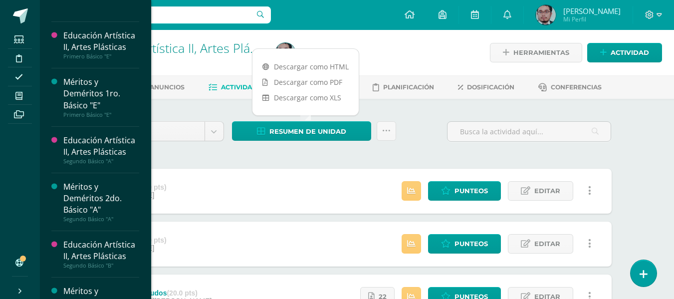
scroll to position [648, 0]
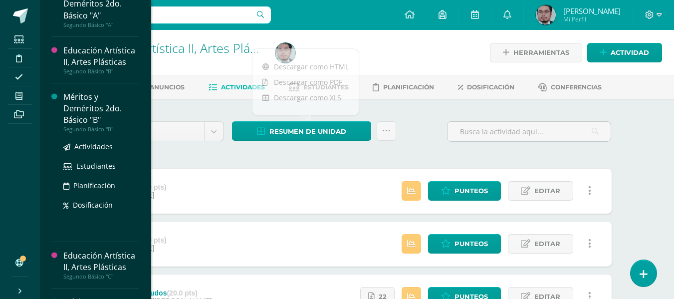
click at [68, 104] on div "Méritos y Deméritos 2do. Básico "B"" at bounding box center [101, 108] width 76 height 34
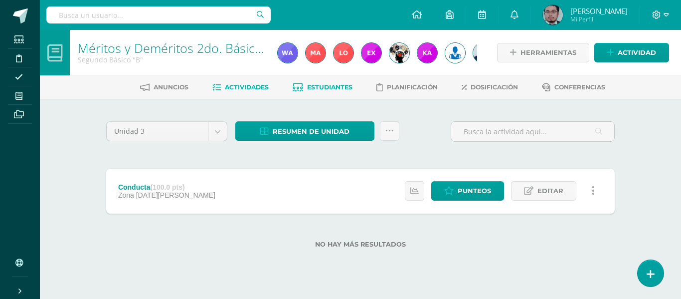
click at [323, 86] on span "Estudiantes" at bounding box center [329, 86] width 45 height 7
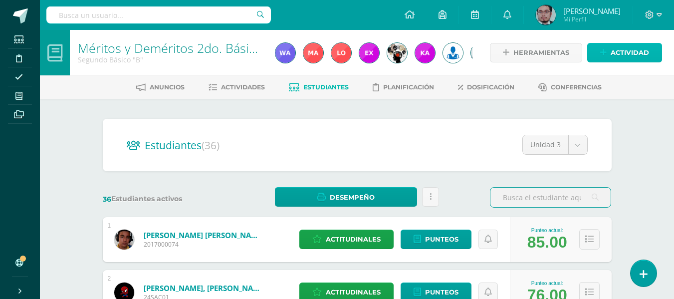
click at [630, 60] on span "Actividad" at bounding box center [629, 52] width 38 height 18
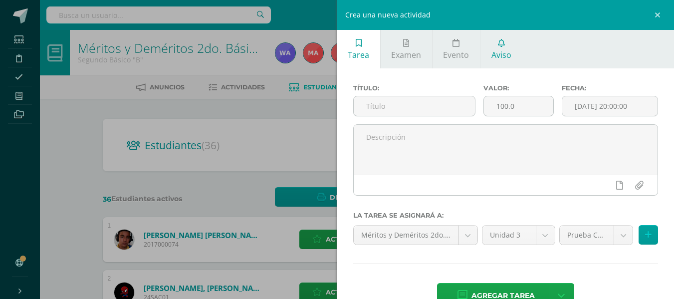
click at [509, 39] on link "Aviso" at bounding box center [500, 49] width 41 height 38
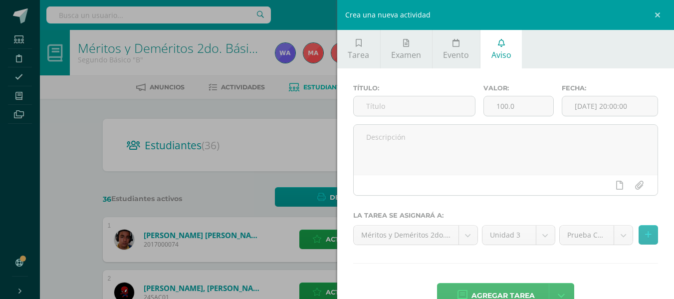
scroll to position [16, 0]
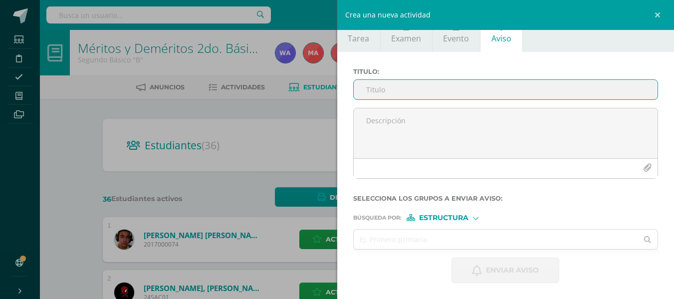
click at [436, 84] on input "Titulo :" at bounding box center [506, 89] width 304 height 19
drag, startPoint x: 461, startPoint y: 93, endPoint x: 293, endPoint y: 106, distance: 168.6
click at [293, 106] on div "Crea una nueva actividad Tarea Examen Evento Aviso Título: Valor: 100.0 Fecha: …" at bounding box center [337, 149] width 674 height 299
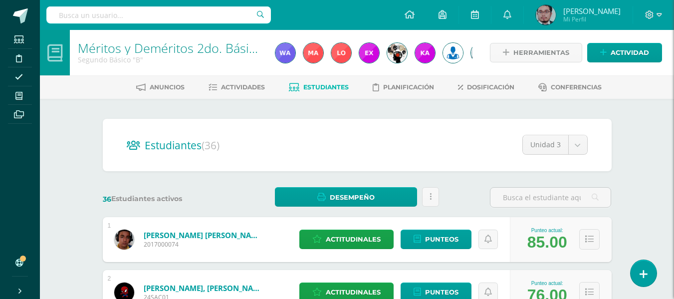
type input "a"
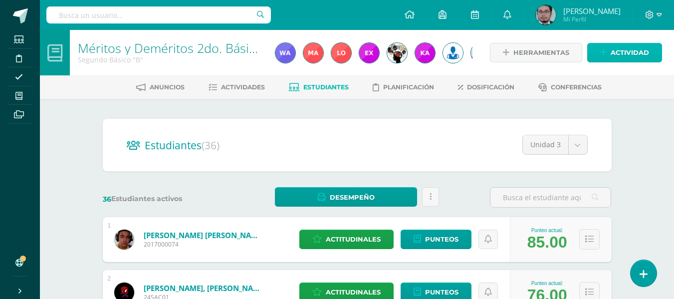
click at [619, 49] on span "Actividad" at bounding box center [629, 52] width 38 height 18
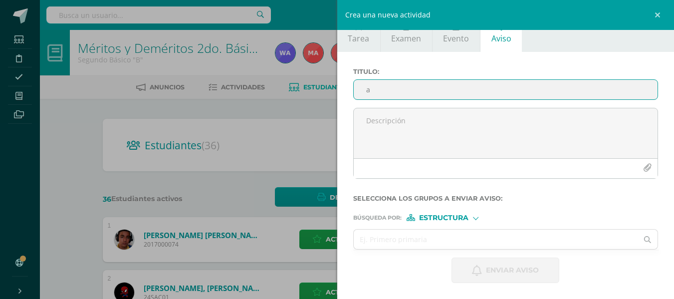
click at [449, 87] on input "a" at bounding box center [506, 89] width 304 height 19
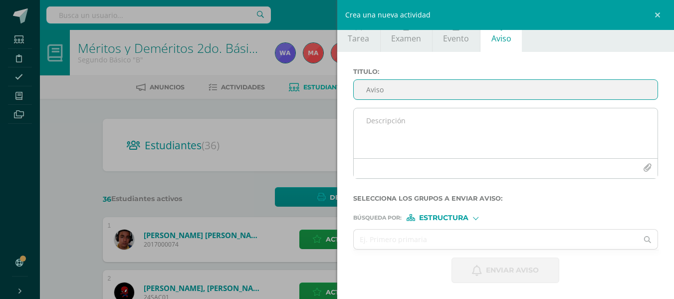
type input "Aviso"
click at [450, 119] on textarea at bounding box center [506, 133] width 304 height 50
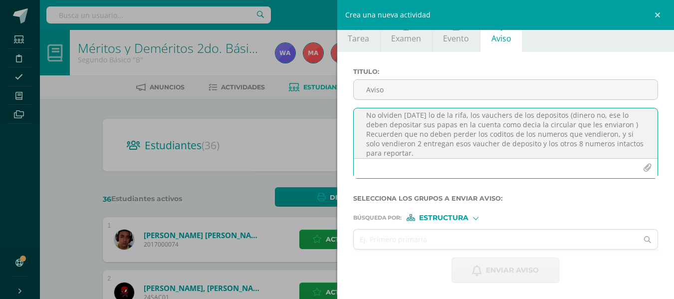
scroll to position [15, 0]
click at [456, 143] on textarea "No olviden mañana lo de la rifa, los vauchers de los depositos (dinero no, ese …" at bounding box center [506, 133] width 304 height 50
click at [420, 151] on textarea "No olviden mañana lo de la rifa, los vauchers de los depositos (dinero no, ese …" at bounding box center [506, 133] width 304 height 50
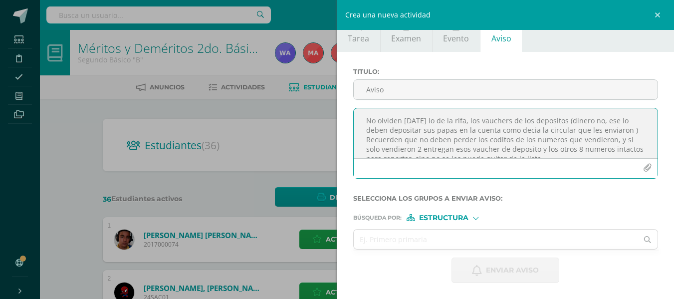
click at [571, 119] on textarea "No olviden mañana lo de la rifa, los vauchers de los depositos (dinero no, ese …" at bounding box center [506, 133] width 304 height 50
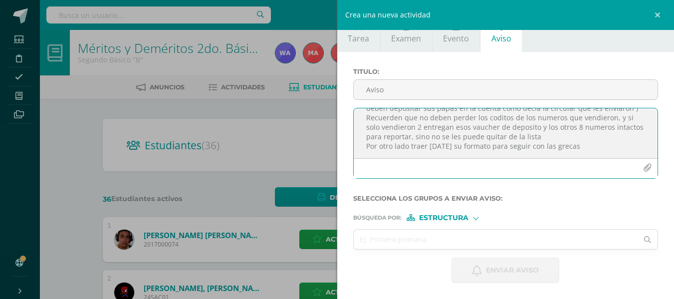
click at [609, 126] on textarea "No olviden mañana lo de la rifa, los vauchers de los depositos (dinero no, ese …" at bounding box center [506, 133] width 304 height 50
click at [389, 137] on textarea "No olviden mañana lo de la rifa, los vauchers de los depositos (dinero no, ese …" at bounding box center [506, 133] width 304 height 50
click at [392, 138] on textarea "No olviden mañana lo de la rifa, los vauchers de los depositos (dinero no, ese …" at bounding box center [506, 133] width 304 height 50
click at [579, 138] on textarea "No olviden mañana lo de la rifa, los vauchers de los depositos (dinero no, ese …" at bounding box center [506, 133] width 304 height 50
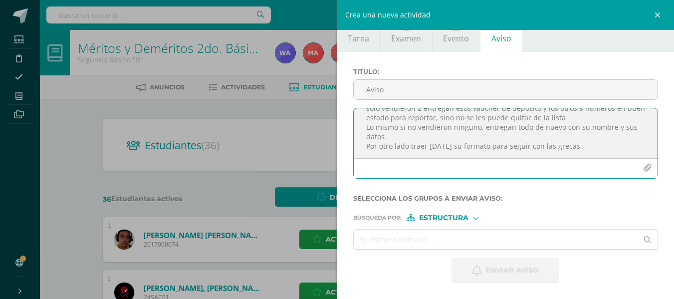
type textarea "No olviden mañana lo de la rifa, los vauchers de los depositos (dinero no, ese …"
click at [409, 225] on form "Titulo : Aviso No olviden mañana lo de la rifa, los vauchers de los depositos (…" at bounding box center [505, 175] width 305 height 215
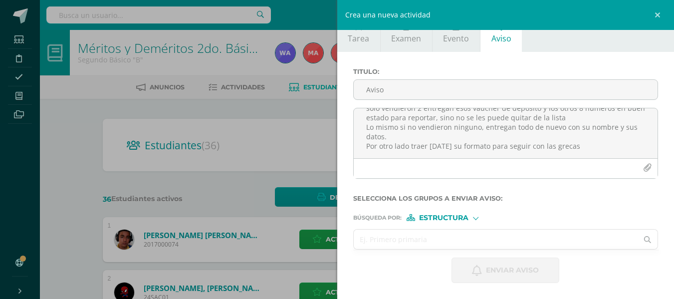
click at [409, 239] on input "text" at bounding box center [496, 238] width 284 height 19
type input "primero d"
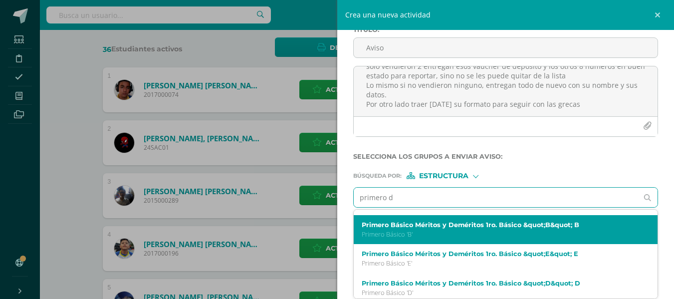
scroll to position [249, 0]
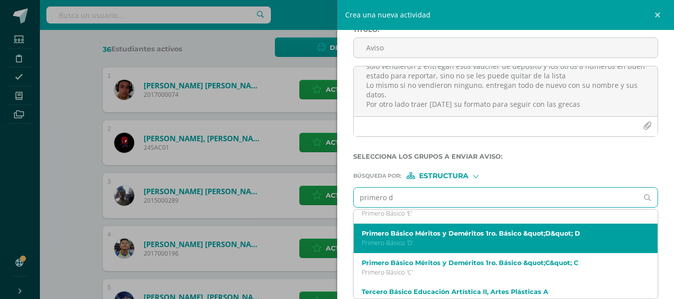
click at [451, 239] on p "Primero Básico 'D'" at bounding box center [499, 242] width 275 height 8
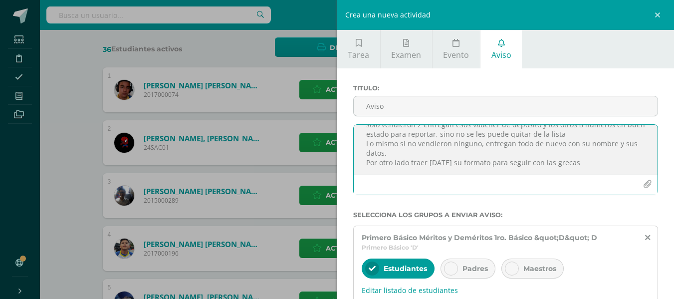
scroll to position [0, 0]
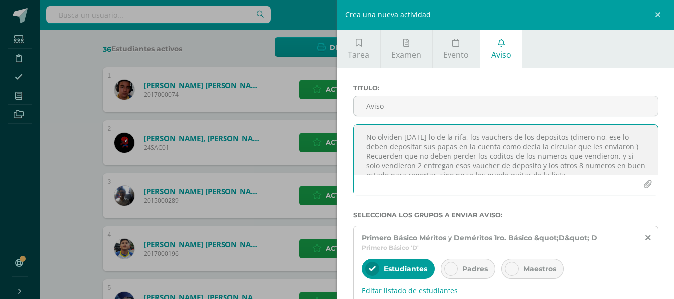
drag, startPoint x: 567, startPoint y: 165, endPoint x: 388, endPoint y: 142, distance: 180.9
click at [348, 108] on div "Titulo : Aviso No olviden mañana lo de la rifa, los vauchers de los depositos (…" at bounding box center [505, 231] width 337 height 326
click at [44, 126] on div "Crea una nueva actividad Tarea Examen Evento Aviso Título: Valor: 100.0 Fecha: …" at bounding box center [337, 149] width 674 height 299
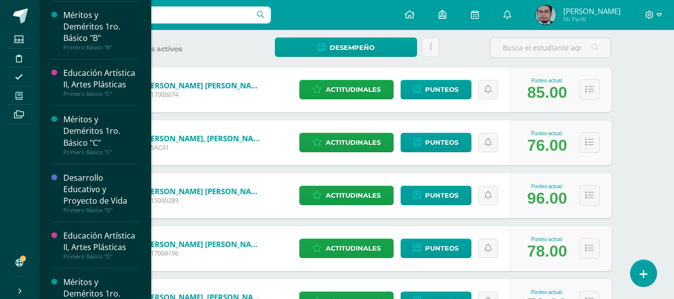
click at [24, 90] on span at bounding box center [19, 95] width 22 height 13
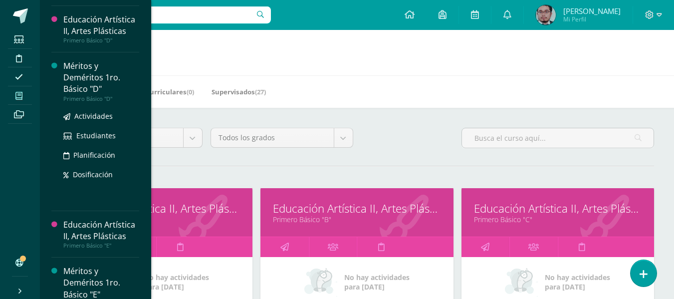
scroll to position [349, 0]
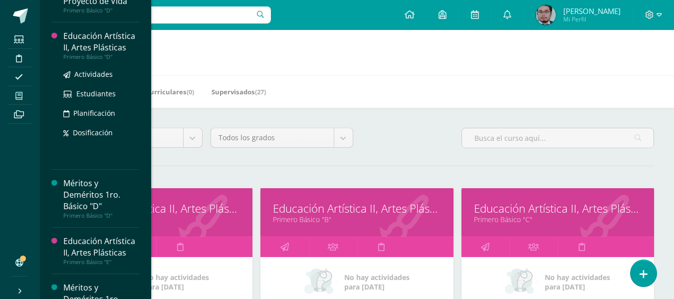
click at [81, 37] on div "Educación Artística II, Artes Plásticas" at bounding box center [101, 41] width 76 height 23
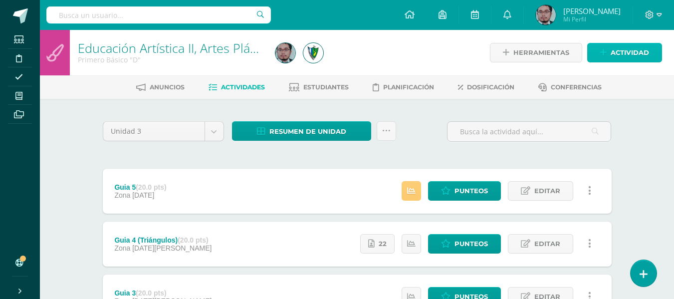
click at [639, 50] on span "Actividad" at bounding box center [629, 52] width 38 height 18
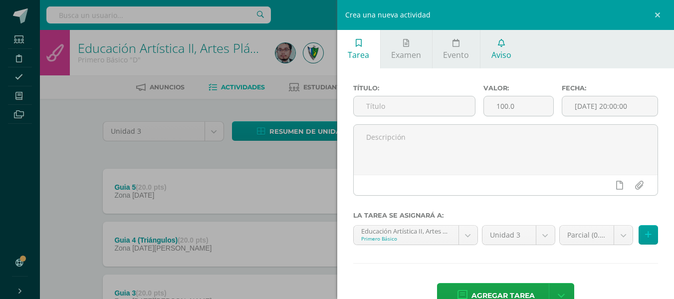
click at [504, 50] on span "Aviso" at bounding box center [501, 54] width 20 height 11
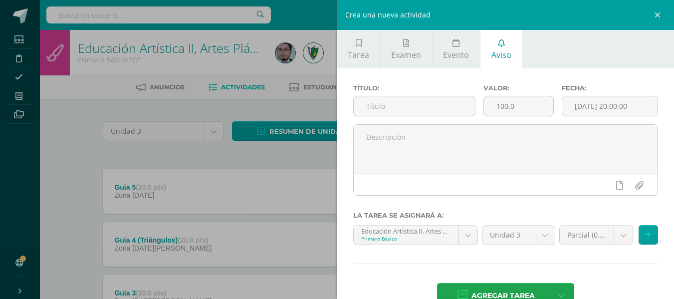
scroll to position [16, 0]
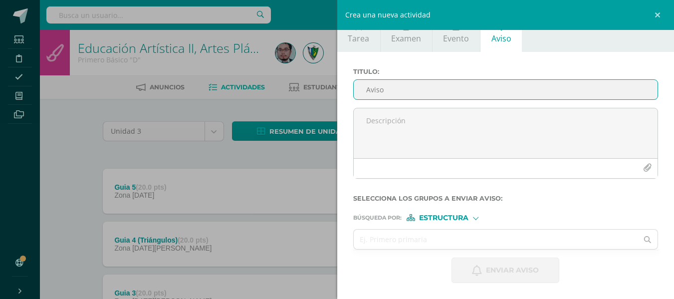
type input "Aviso"
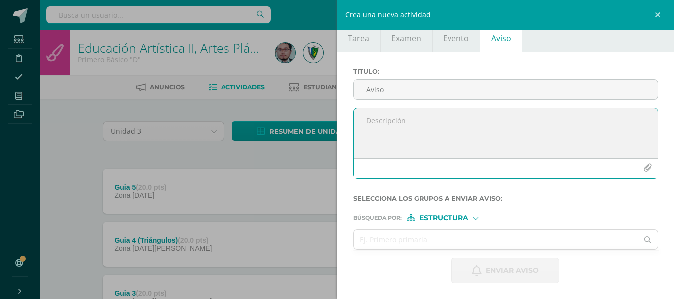
click at [377, 130] on textarea at bounding box center [506, 133] width 304 height 50
paste textarea "No olviden mañana lo de la rifa y los vauchers de los depositos (dinero no, ese…"
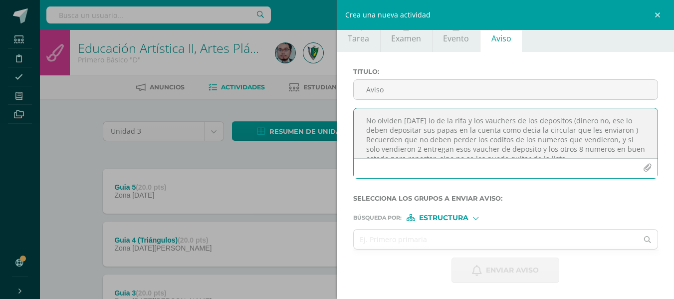
scroll to position [43, 0]
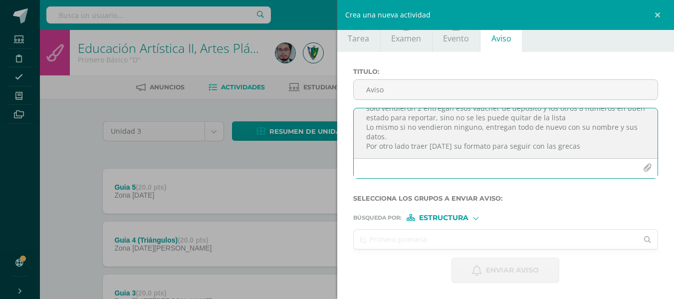
type textarea "No olviden mañana lo de la rifa y los vauchers de los depositos (dinero no, ese…"
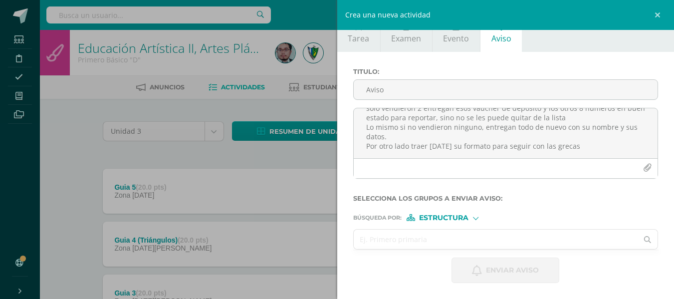
click at [398, 238] on input "text" at bounding box center [496, 238] width 284 height 19
type input "primero d"
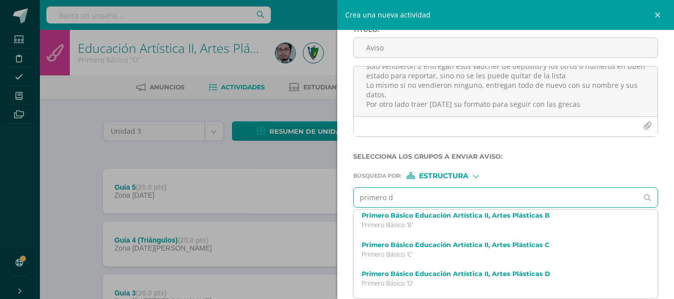
scroll to position [50, 0]
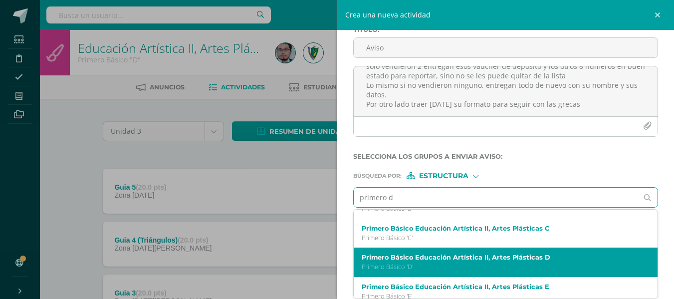
click at [419, 261] on label "Primero Básico Educación Artística II, Artes Plásticas D" at bounding box center [499, 256] width 275 height 7
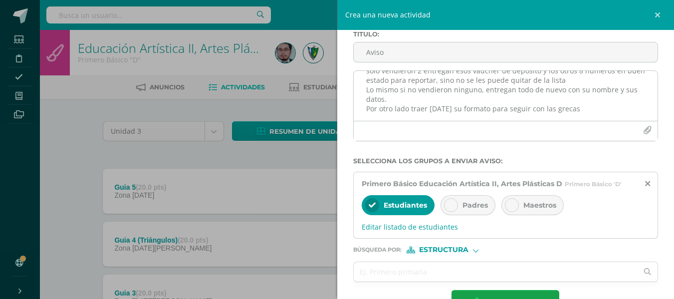
scroll to position [36, 0]
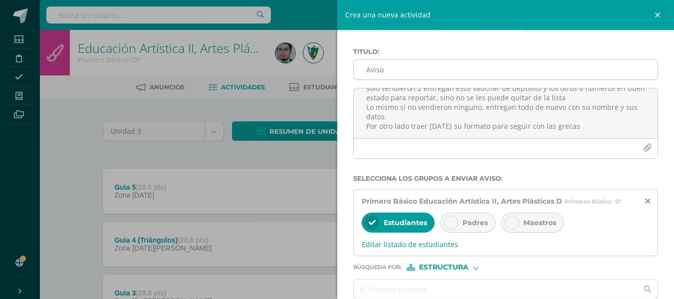
click at [454, 67] on input "Aviso" at bounding box center [506, 69] width 304 height 19
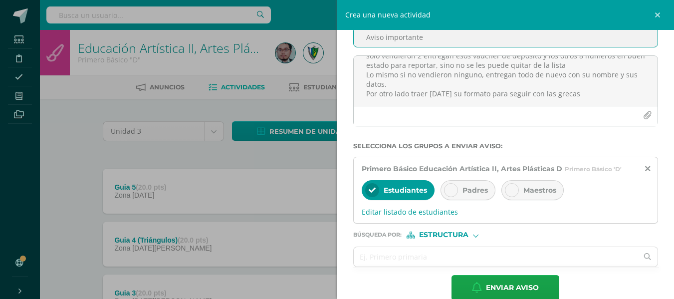
scroll to position [86, 0]
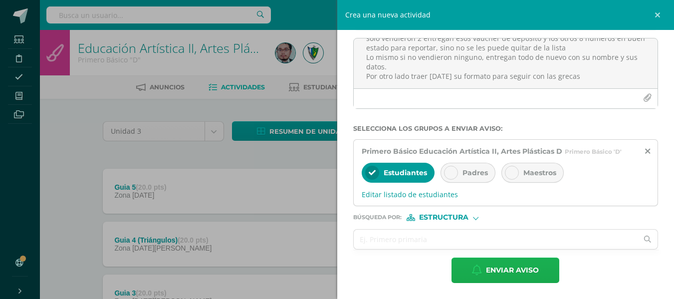
type input "Aviso importante"
click at [499, 267] on span "Enviar aviso" at bounding box center [512, 270] width 53 height 24
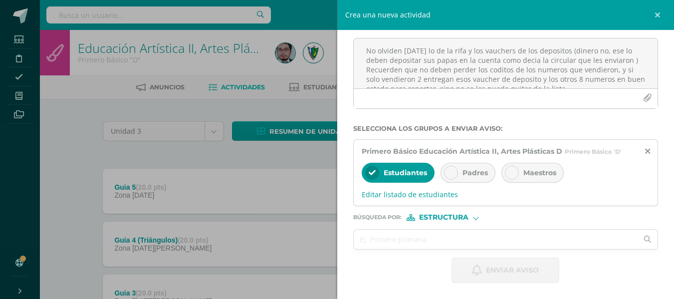
scroll to position [16, 0]
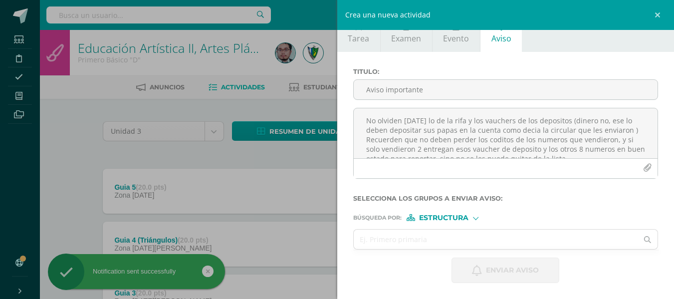
click at [281, 156] on div "Crea una nueva actividad Tarea Examen Evento Aviso Título: Valor: 100.0 Fecha: …" at bounding box center [337, 149] width 674 height 299
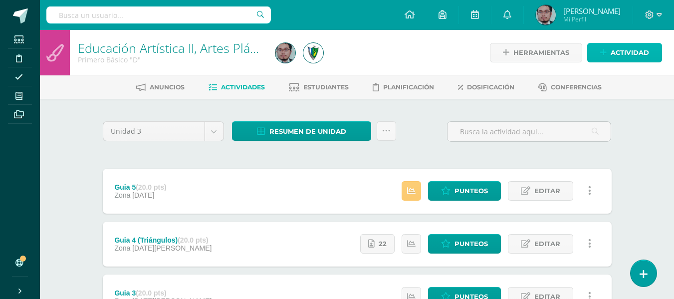
click at [627, 51] on span "Actividad" at bounding box center [629, 52] width 38 height 18
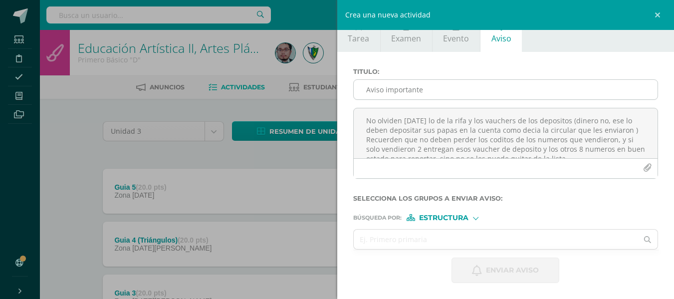
click at [442, 89] on input "Aviso importante" at bounding box center [506, 89] width 304 height 19
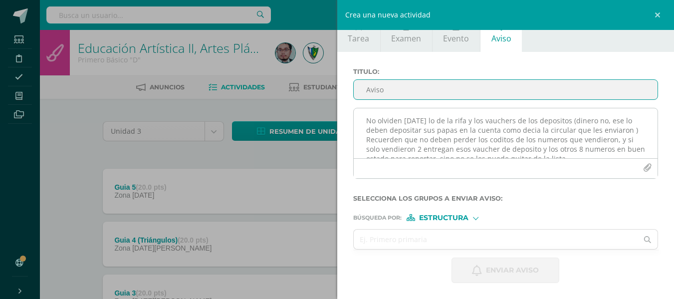
type input "Aviso"
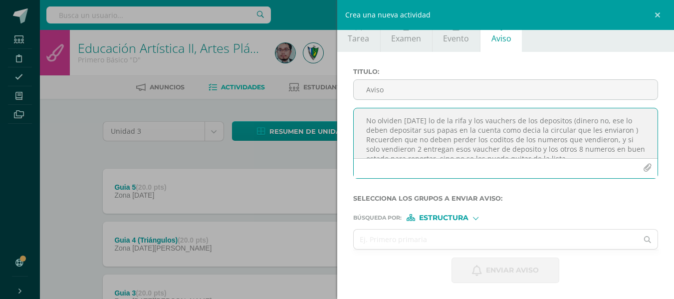
click at [444, 111] on textarea "No olviden mañana lo de la rifa y los vauchers de los depositos (dinero no, ese…" at bounding box center [506, 133] width 304 height 50
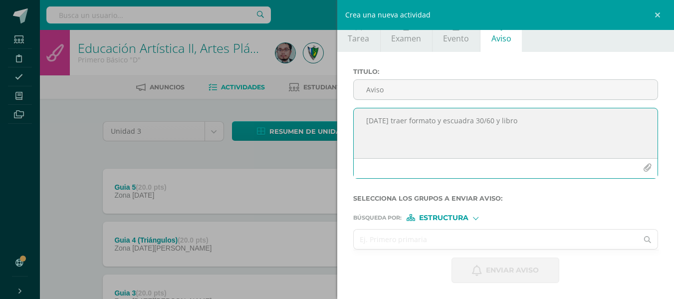
type textarea "Mañana traer formato y escuadra 30/60 y libro"
click at [426, 245] on input "text" at bounding box center [496, 238] width 284 height 19
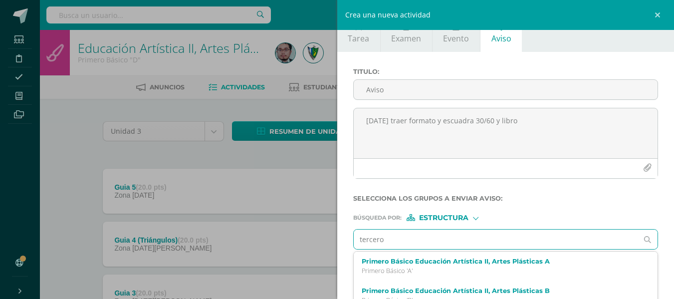
type input "tercero d"
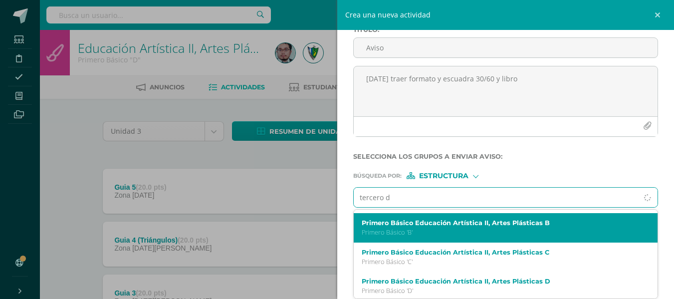
scroll to position [31, 0]
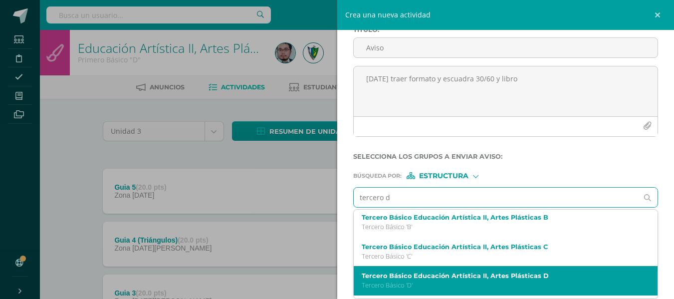
click at [436, 272] on label "Tercero Básico Educación Artística II, Artes Plásticas D" at bounding box center [499, 275] width 275 height 7
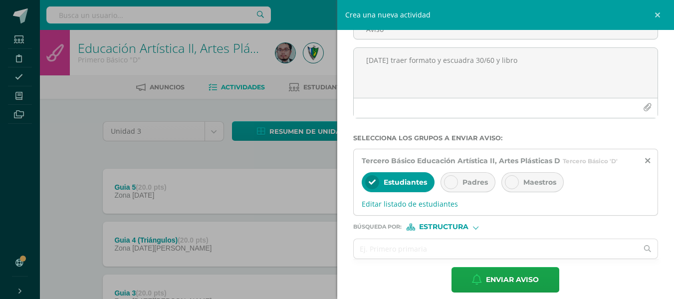
scroll to position [86, 0]
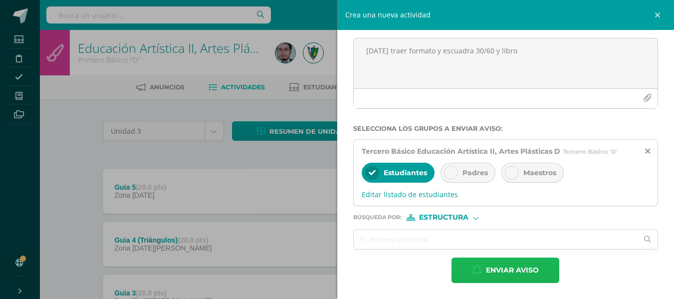
click at [499, 267] on span "Enviar aviso" at bounding box center [512, 270] width 53 height 24
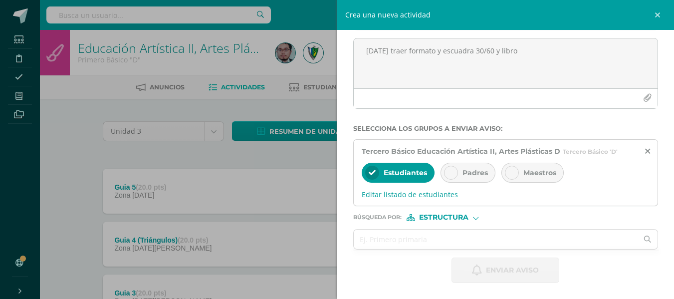
scroll to position [16, 0]
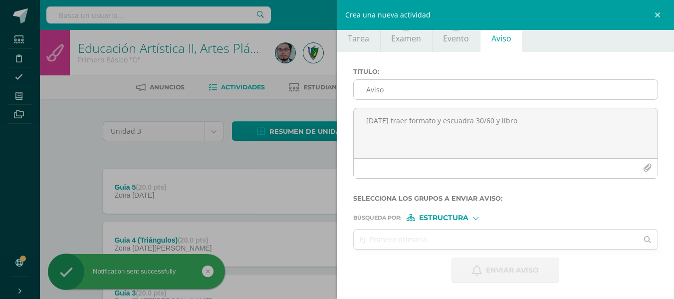
click at [416, 92] on input "Aviso" at bounding box center [506, 89] width 304 height 19
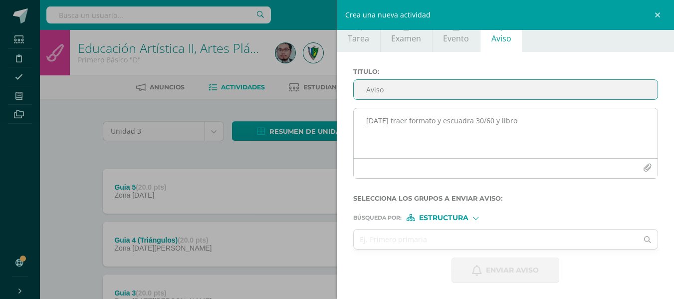
type input "Aviso"
click at [409, 138] on textarea "Mañana traer formato y escuadra 30/60 y libro" at bounding box center [506, 133] width 304 height 50
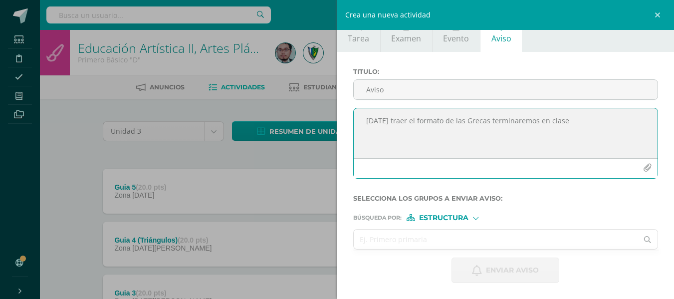
type textarea "Mañana traer el formato de las Grecas terminaremos en clase"
click at [376, 240] on input "text" at bounding box center [496, 238] width 284 height 19
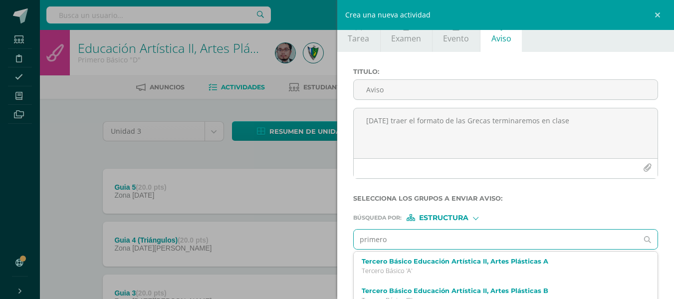
type input "primero a"
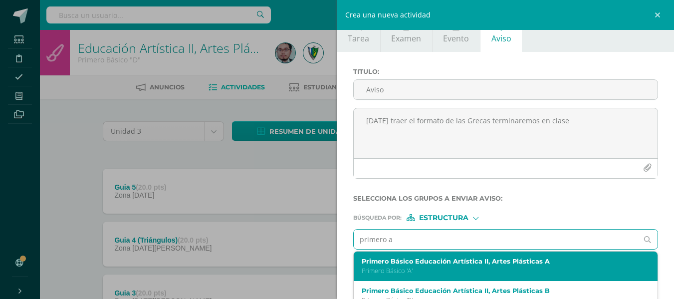
click at [417, 256] on div "Primero Básico Educación Artística II, Artes Plásticas A Primero Básico 'A'" at bounding box center [506, 265] width 304 height 29
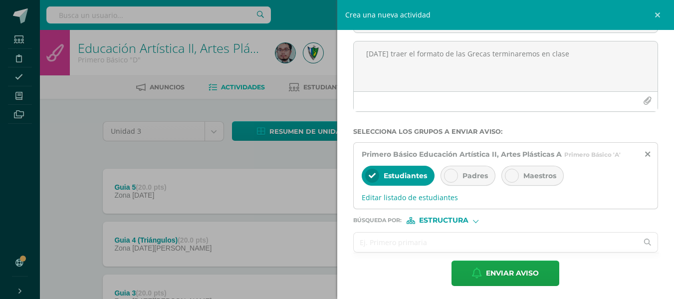
scroll to position [86, 0]
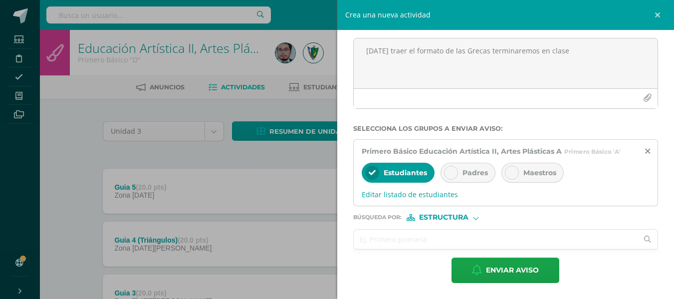
click at [468, 238] on input "text" at bounding box center [496, 238] width 284 height 19
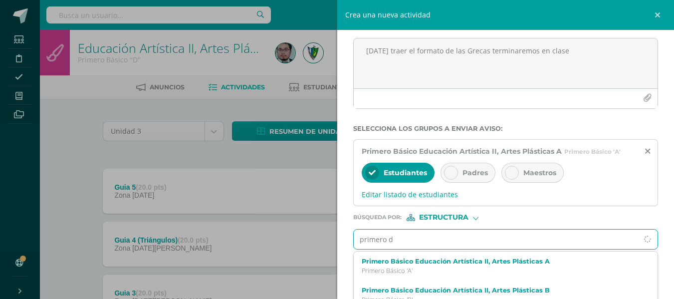
scroll to position [128, 0]
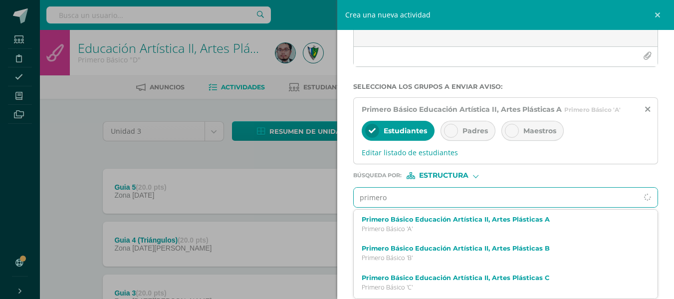
type input "primero c"
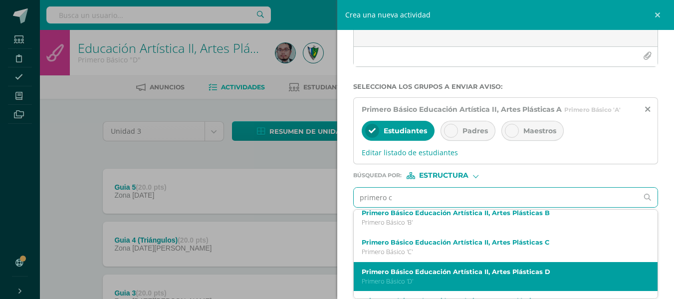
scroll to position [50, 0]
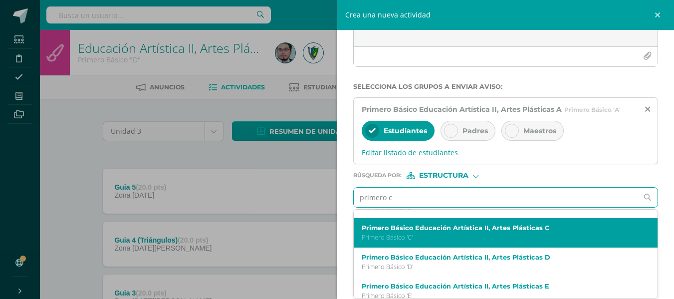
click at [453, 237] on p "Primero Básico 'C'" at bounding box center [499, 237] width 275 height 8
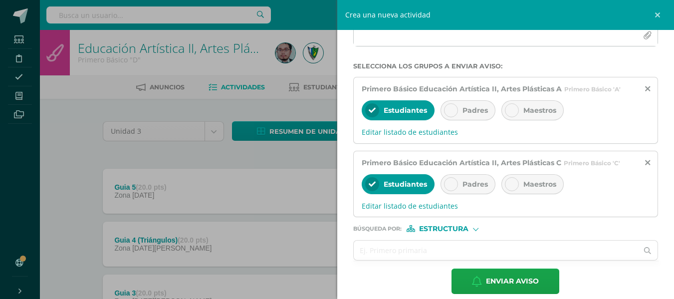
scroll to position [160, 0]
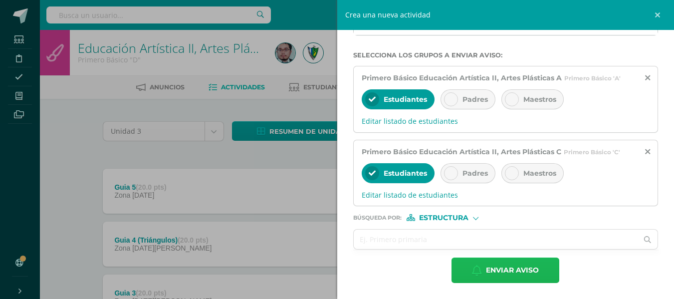
click at [510, 269] on span "Enviar aviso" at bounding box center [512, 270] width 53 height 24
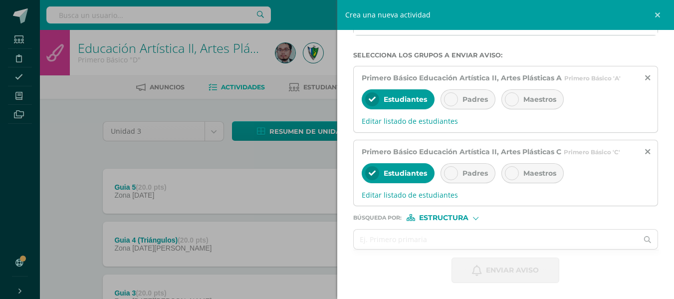
scroll to position [16, 0]
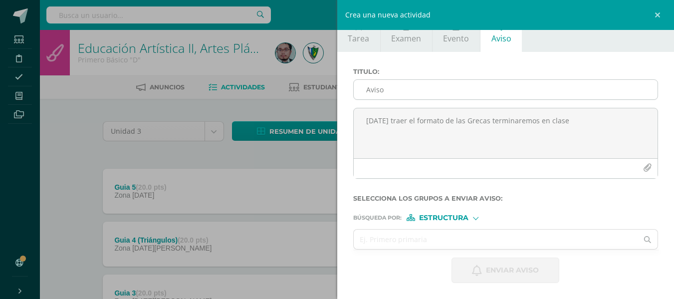
click at [465, 91] on input "Aviso" at bounding box center [506, 89] width 304 height 19
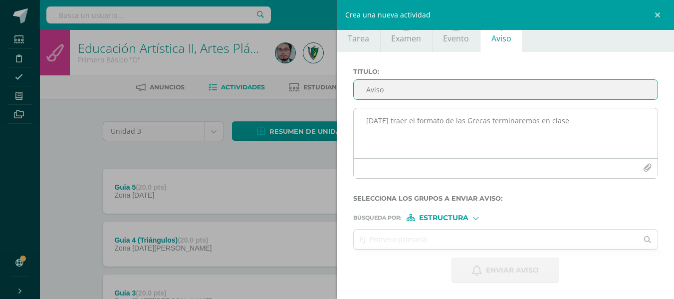
type input "Aviso"
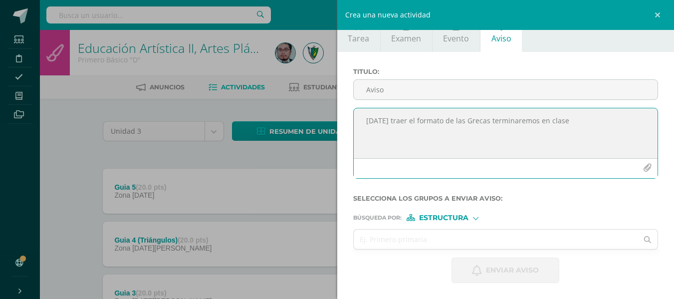
click at [422, 129] on textarea "Mañana traer el formato de las Grecas terminaremos en clase" at bounding box center [506, 133] width 304 height 50
type textarea "Mañana traer formato con lo de las esferas continuaremos con los sombreados hec…"
click at [388, 240] on input "text" at bounding box center [496, 238] width 284 height 19
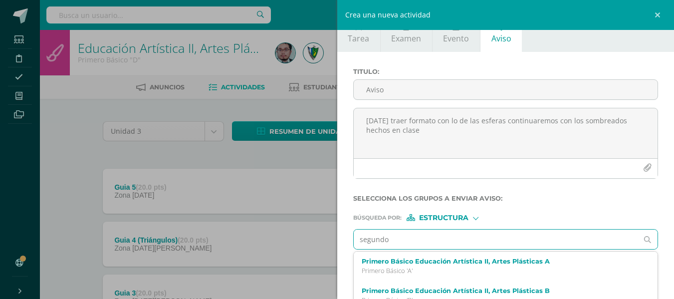
type input "segundo c"
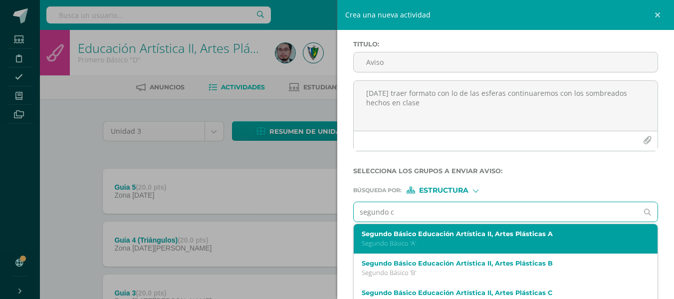
scroll to position [58, 0]
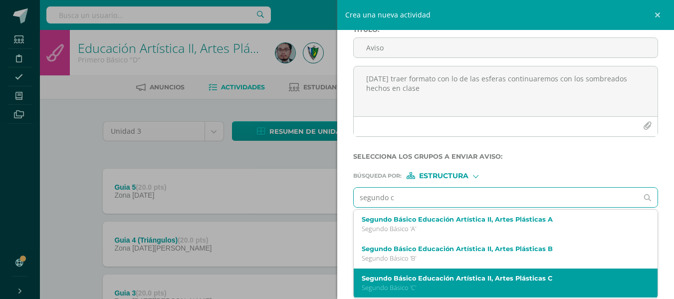
click at [426, 271] on div "Segundo Básico Educación Artística II, Artes Plásticas C Segundo Básico 'C'" at bounding box center [506, 282] width 304 height 29
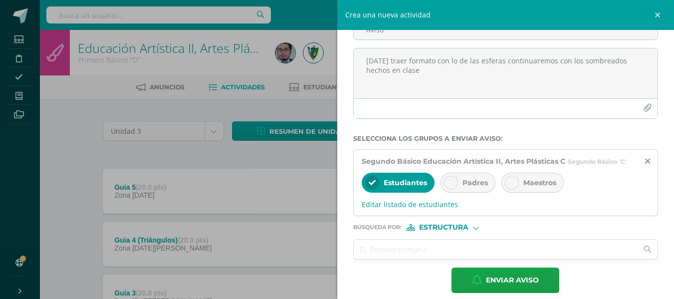
scroll to position [86, 0]
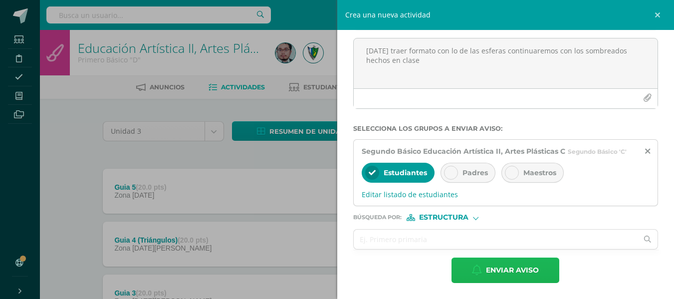
click at [505, 272] on span "Enviar aviso" at bounding box center [512, 270] width 53 height 24
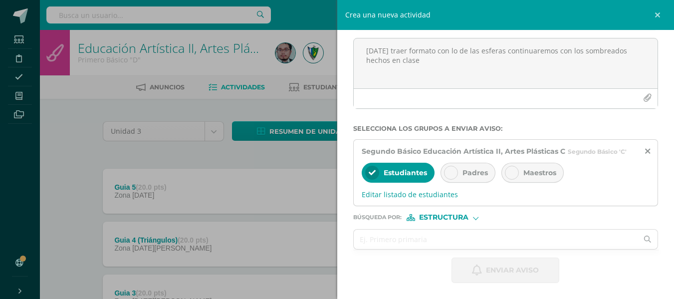
scroll to position [16, 0]
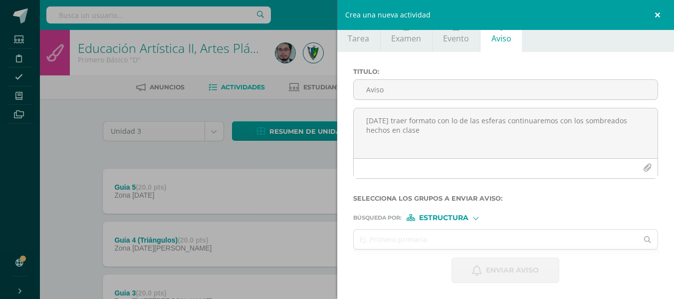
click at [658, 12] on link at bounding box center [659, 15] width 30 height 30
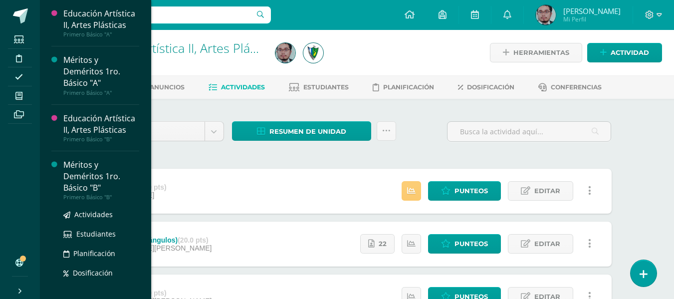
click at [91, 186] on div "Méritos y Deméritos 1ro. Básico "B"" at bounding box center [101, 176] width 76 height 34
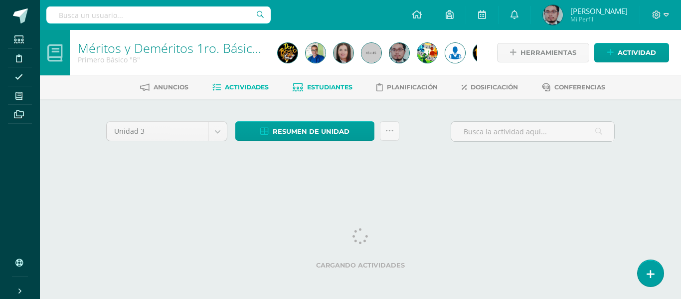
click at [326, 87] on span "Estudiantes" at bounding box center [329, 86] width 45 height 7
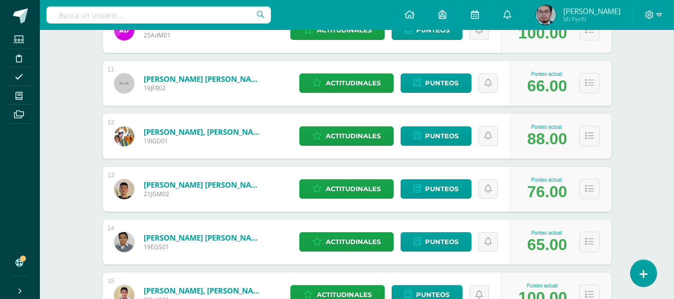
scroll to position [701, 0]
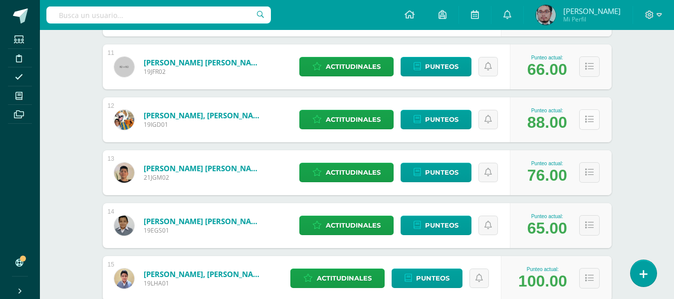
click at [591, 122] on icon at bounding box center [589, 119] width 8 height 8
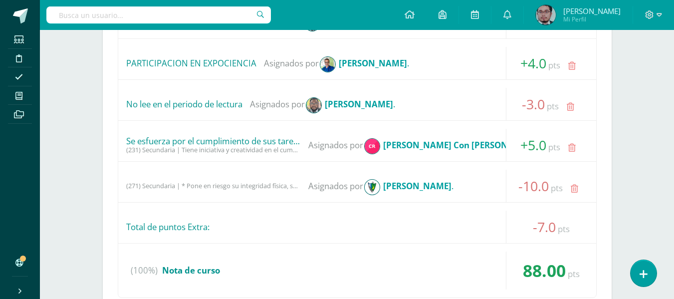
scroll to position [951, 0]
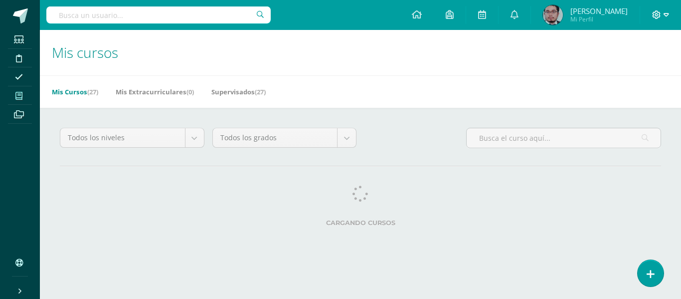
click at [665, 14] on icon at bounding box center [666, 14] width 5 height 9
click at [638, 67] on span "Cerrar sesión" at bounding box center [634, 67] width 45 height 9
